Goal: Navigation & Orientation: Find specific page/section

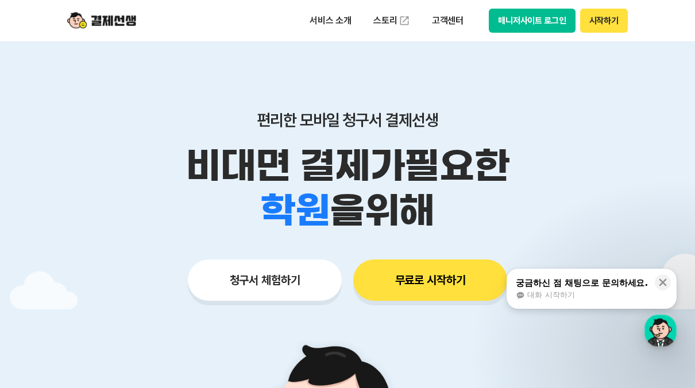
click at [552, 24] on button "매니저사이트 로그인" at bounding box center [532, 21] width 87 height 24
click at [598, 21] on button "시작하기" at bounding box center [604, 21] width 48 height 24
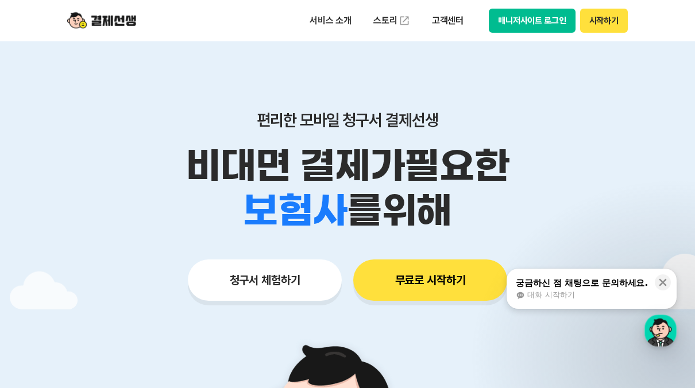
click at [517, 21] on button "매니저사이트 로그인" at bounding box center [532, 21] width 87 height 24
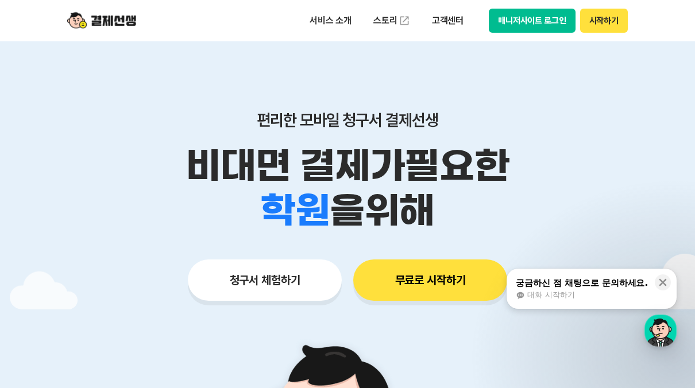
click at [542, 17] on button "매니저사이트 로그인" at bounding box center [532, 21] width 87 height 24
click at [529, 16] on button "매니저사이트 로그인" at bounding box center [532, 21] width 87 height 24
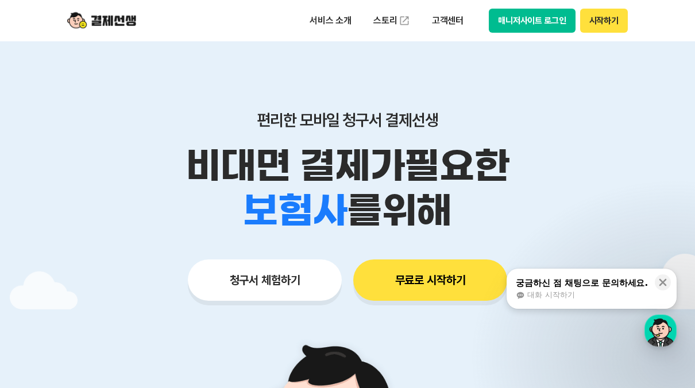
click at [102, 23] on img at bounding box center [101, 21] width 69 height 22
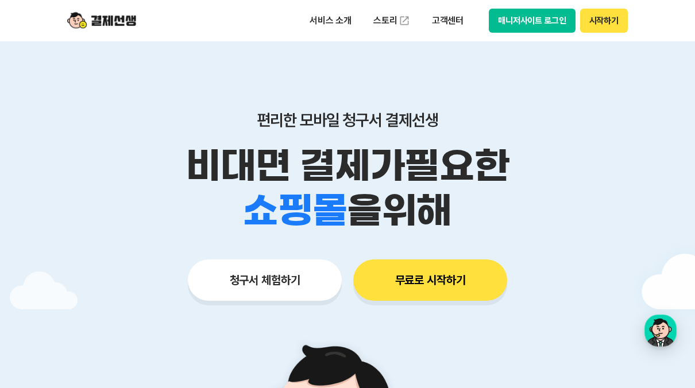
drag, startPoint x: 528, startPoint y: 20, endPoint x: 371, endPoint y: 83, distance: 169.6
click at [371, 83] on div "편리한 모바일 청구서 결제선생 비대면 결제가 필요한 학원 공부방 호텔 쇼핑몰 병원 배달 보험사 항공사 골프장 을 위해 청구서 체험하기 무료로 …" at bounding box center [347, 183] width 588 height 284
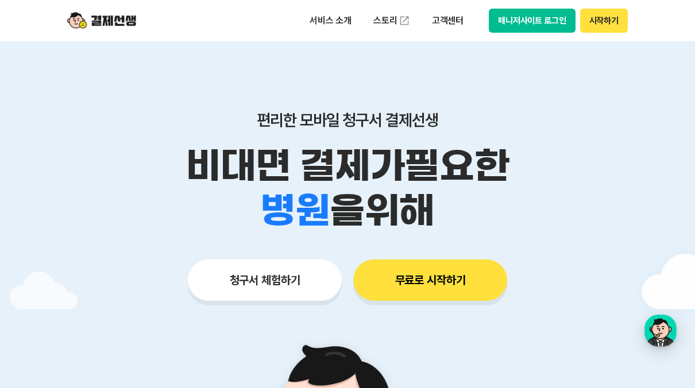
click at [526, 17] on button "매니저사이트 로그인" at bounding box center [532, 21] width 87 height 24
